Goal: Task Accomplishment & Management: Manage account settings

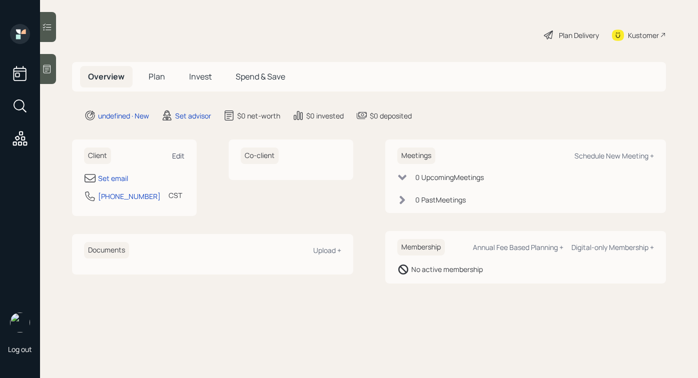
click at [182, 160] on div "Edit" at bounding box center [178, 156] width 13 height 10
select select "America/[GEOGRAPHIC_DATA]"
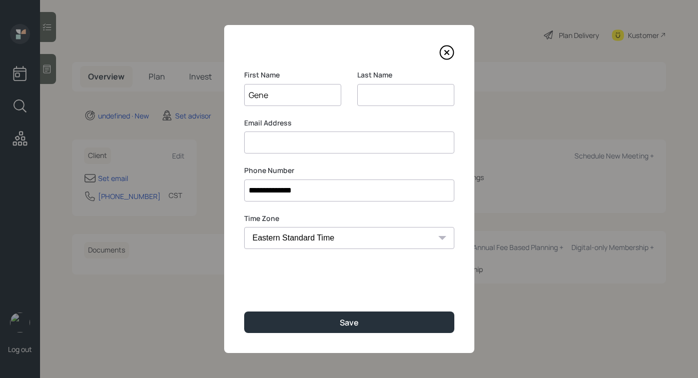
type input "Gene"
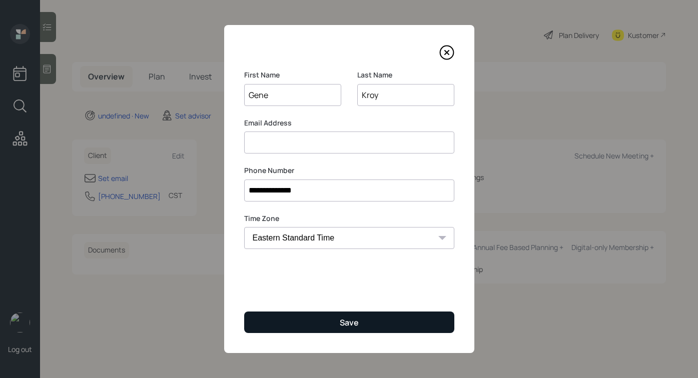
type input "Kroy"
click at [303, 325] on button "Save" at bounding box center [349, 323] width 210 height 22
